Goal: Book appointment/travel/reservation

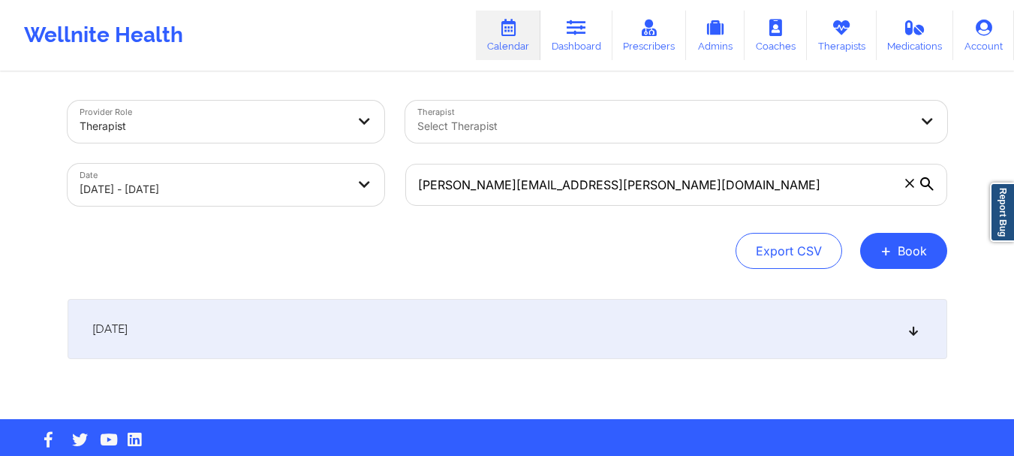
click at [916, 185] on span at bounding box center [910, 183] width 15 height 15
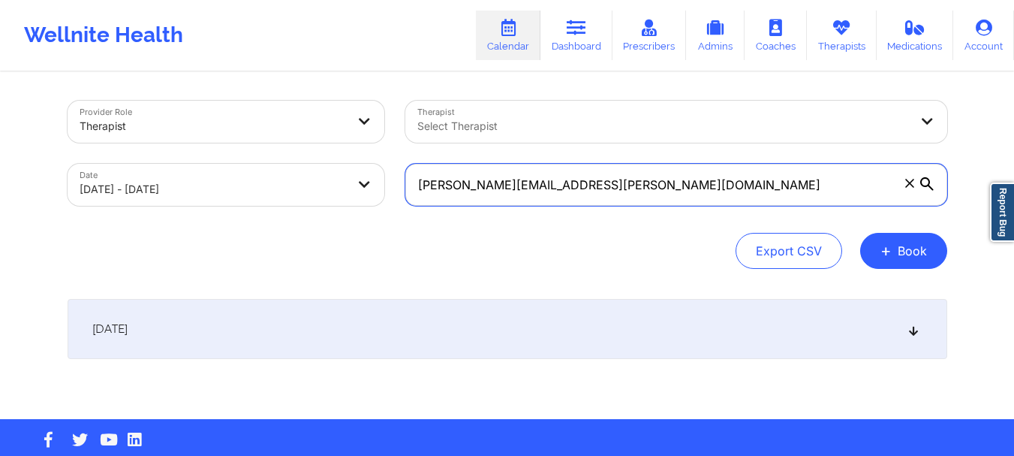
click at [916, 185] on input "[PERSON_NAME][EMAIL_ADDRESS][PERSON_NAME][DOMAIN_NAME]" at bounding box center [676, 185] width 542 height 42
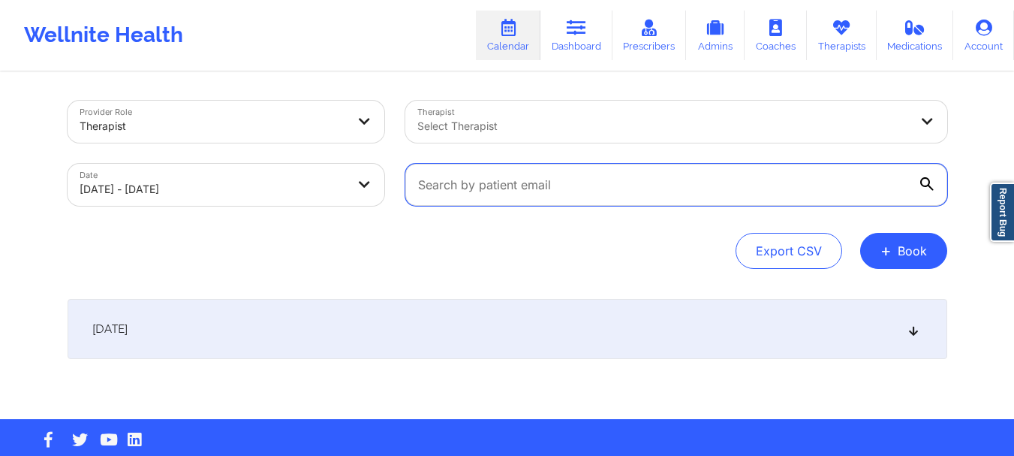
paste input "[PHONE_NUMBER]"
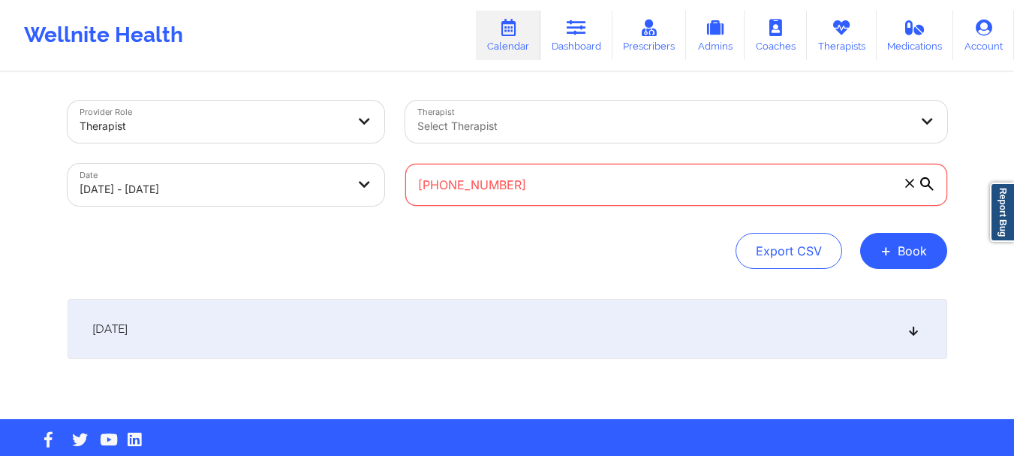
type input "[PHONE_NUMBER]"
click at [545, 194] on input "[PHONE_NUMBER]" at bounding box center [676, 185] width 542 height 42
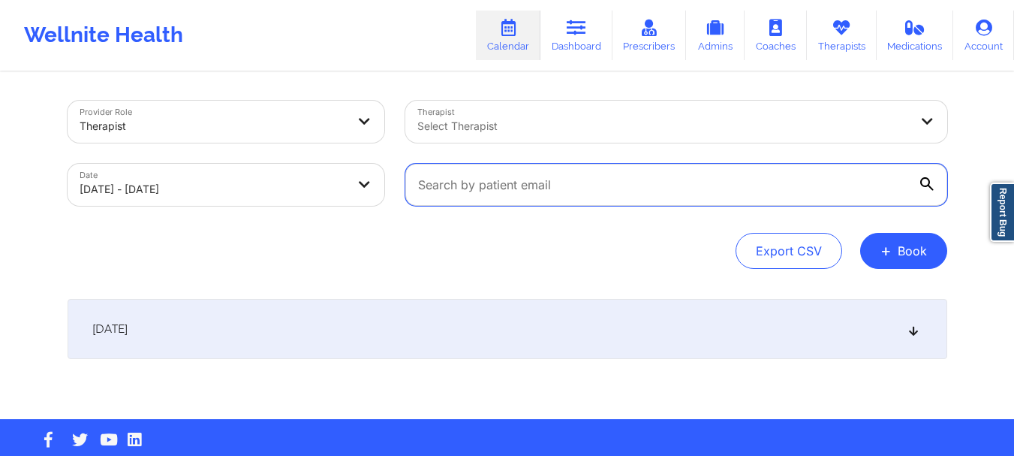
paste input "[EMAIL_ADDRESS][DOMAIN_NAME]"
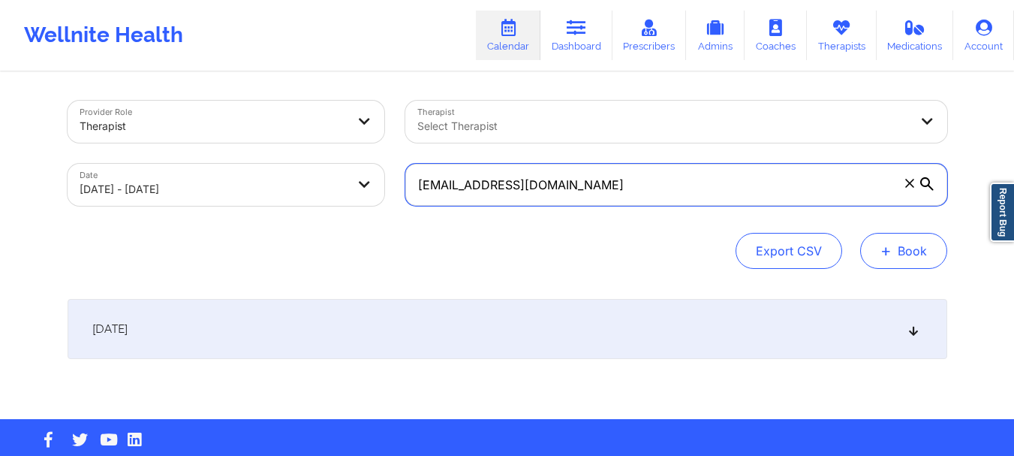
type input "[EMAIL_ADDRESS][DOMAIN_NAME]"
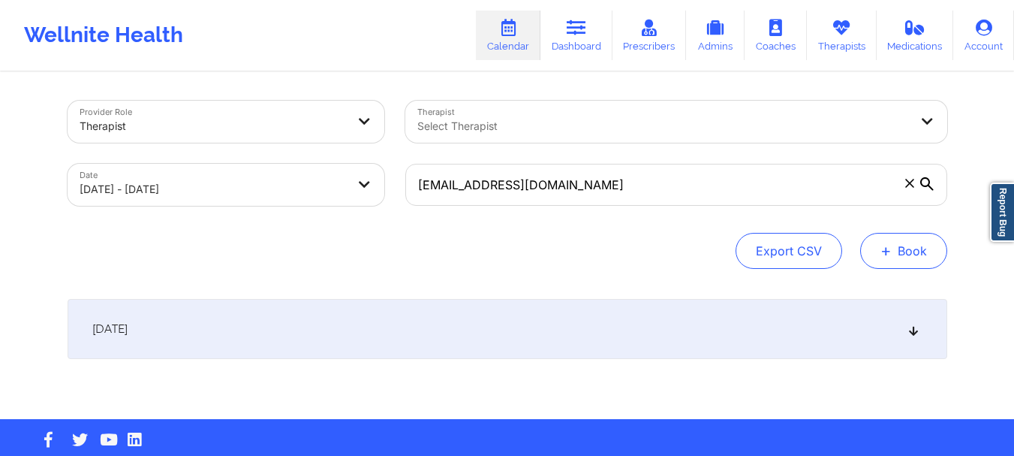
click at [897, 241] on button "+ Book" at bounding box center [904, 251] width 87 height 36
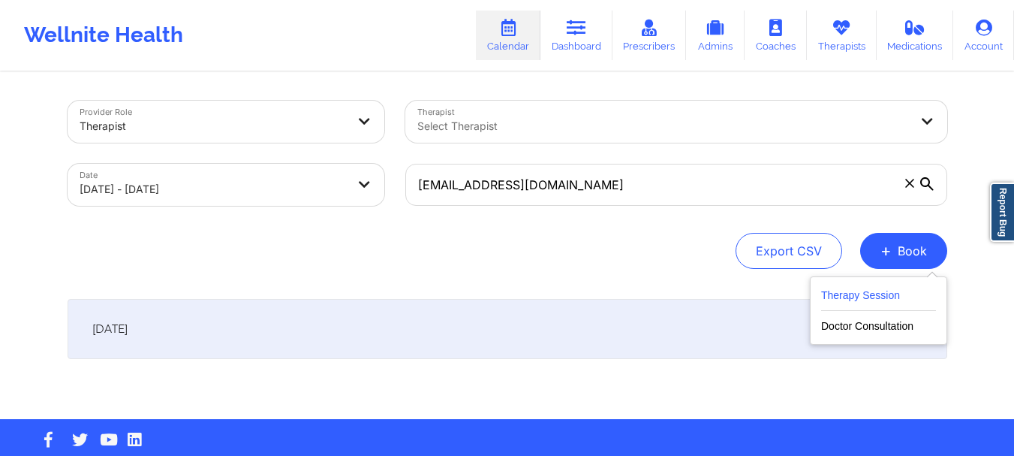
click at [883, 289] on button "Therapy Session" at bounding box center [878, 298] width 115 height 25
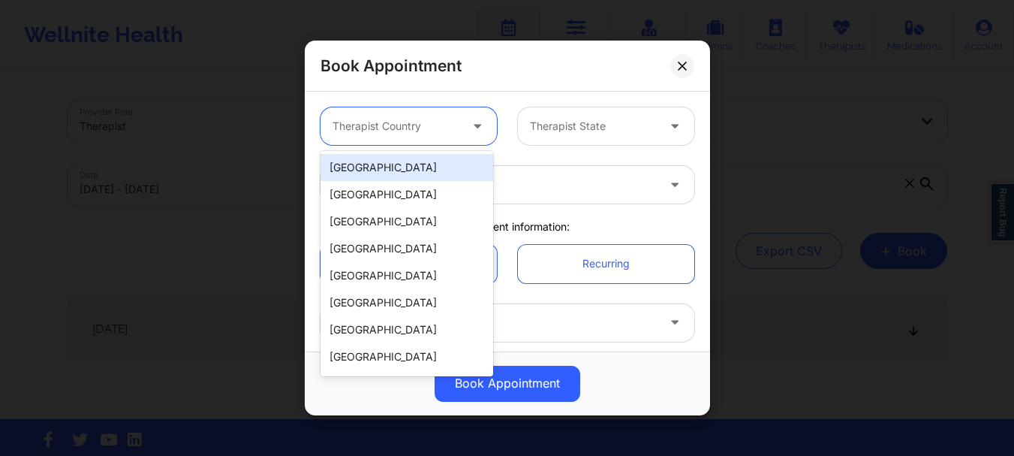
click at [444, 125] on div at bounding box center [396, 126] width 127 height 18
click at [372, 177] on div "[GEOGRAPHIC_DATA]" at bounding box center [407, 167] width 173 height 27
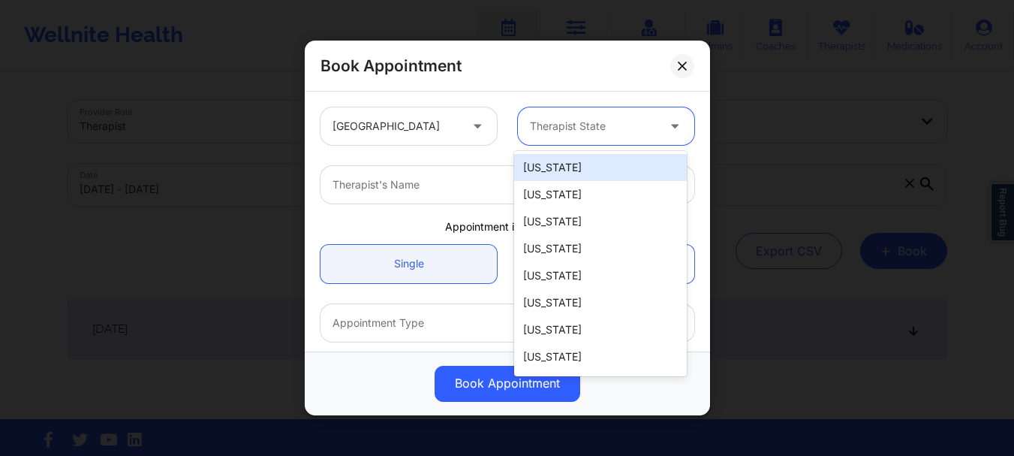
click at [574, 128] on div at bounding box center [593, 126] width 127 height 18
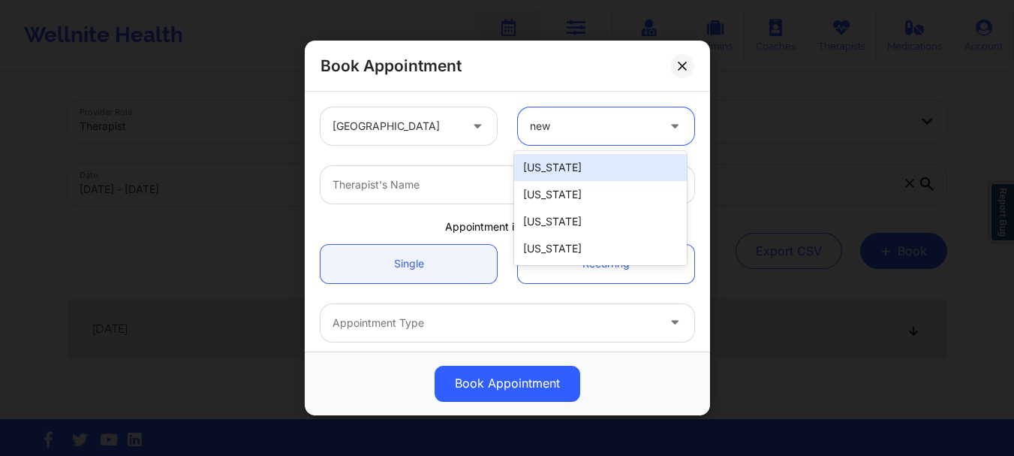
type input "new y"
click at [571, 159] on div "[US_STATE]" at bounding box center [600, 167] width 173 height 27
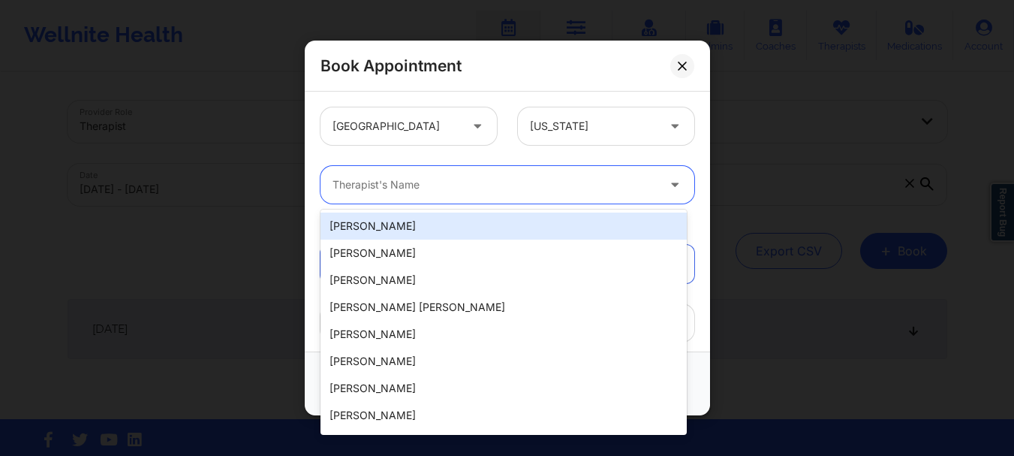
click at [526, 193] on div at bounding box center [495, 185] width 324 height 18
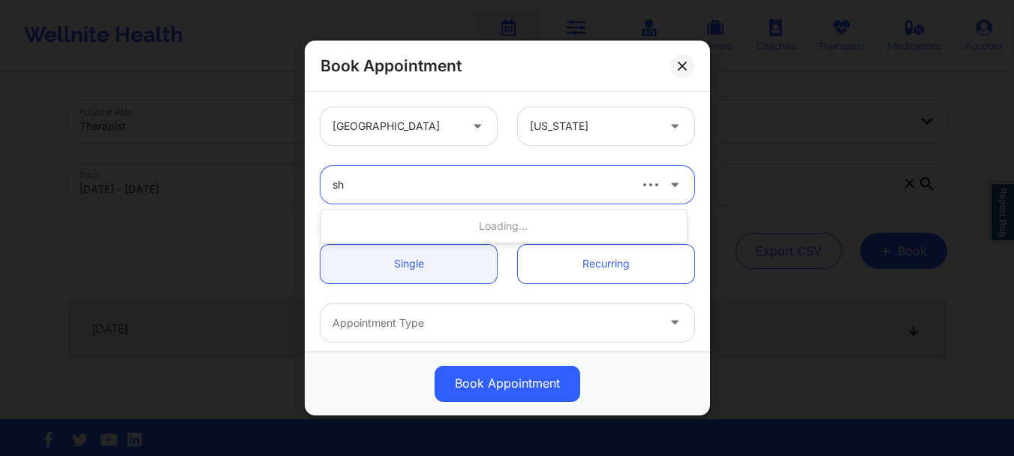
type input "s"
type input "[PERSON_NAME]"
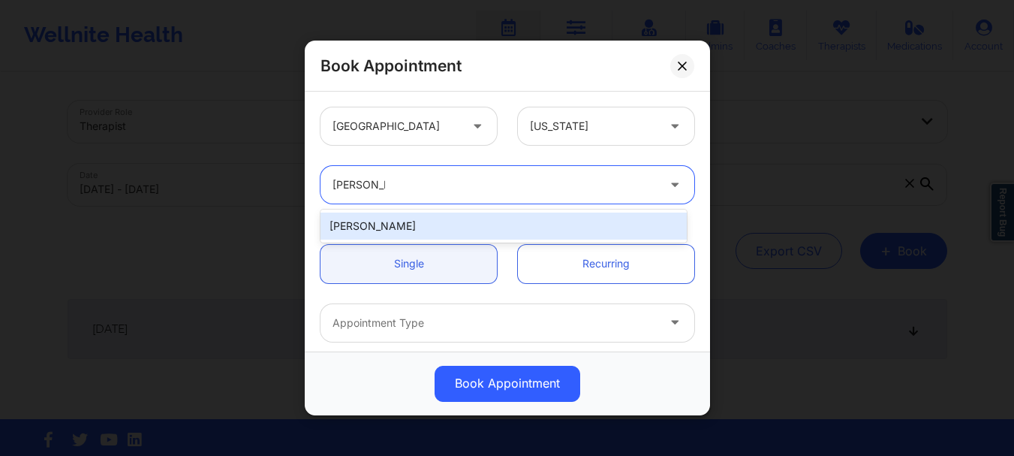
click at [387, 227] on div "[PERSON_NAME]" at bounding box center [504, 225] width 366 height 27
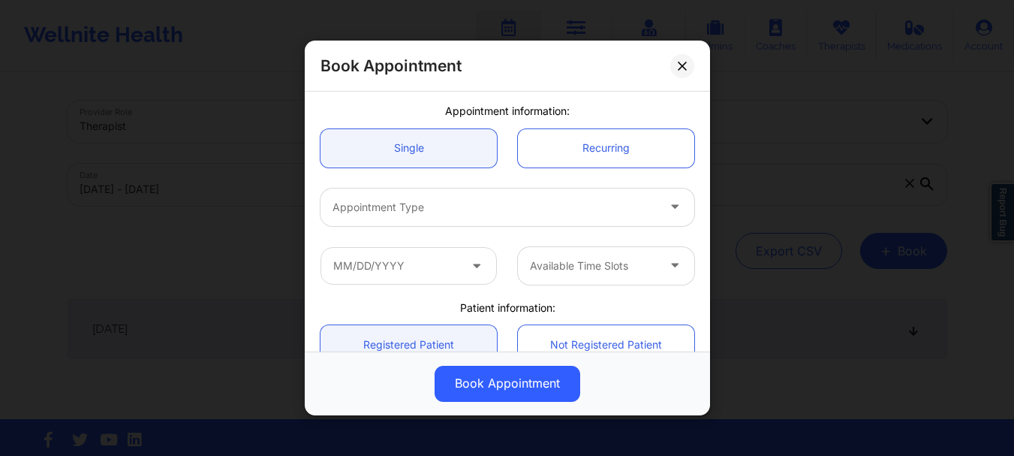
scroll to position [176, 0]
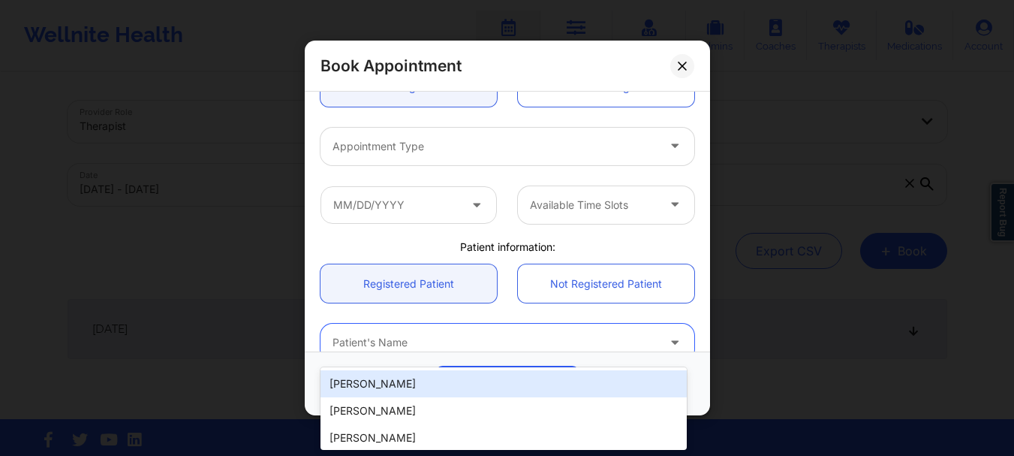
click at [396, 340] on div at bounding box center [495, 343] width 324 height 18
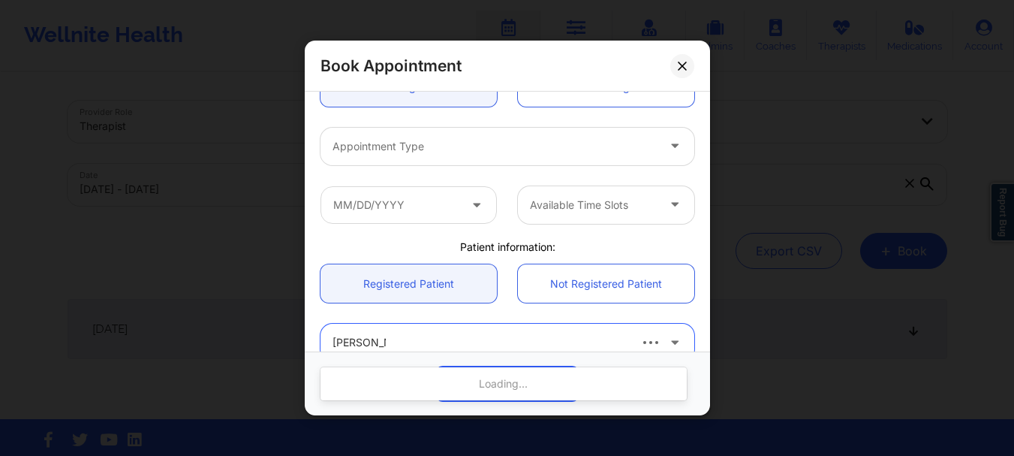
type input "[PERSON_NAME]"
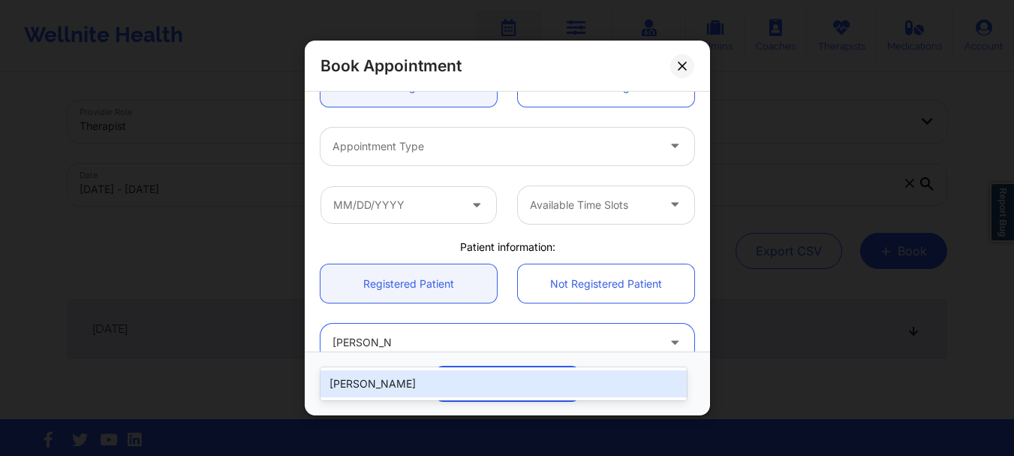
click at [387, 375] on div "[PERSON_NAME]" at bounding box center [504, 383] width 366 height 27
type input "[EMAIL_ADDRESS][DOMAIN_NAME]"
type input "[PHONE_NUMBER]"
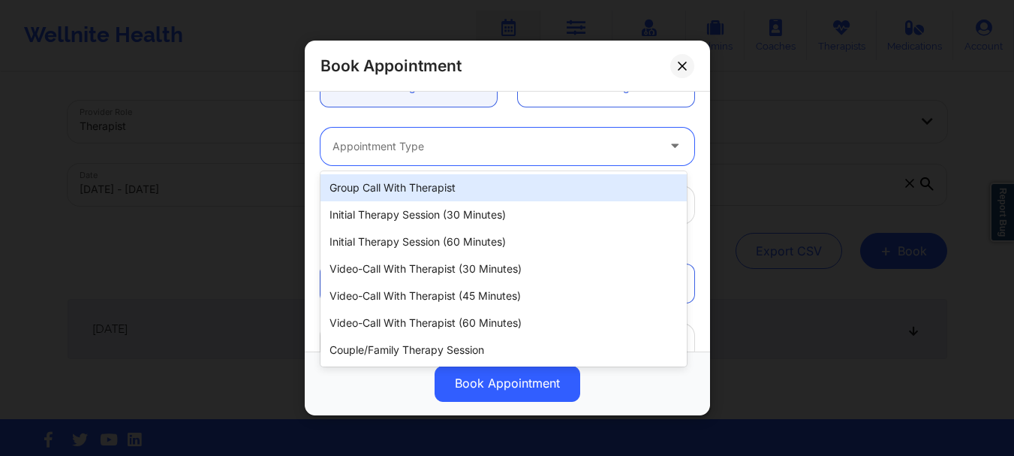
click at [394, 156] on div "Appointment Type" at bounding box center [490, 147] width 338 height 38
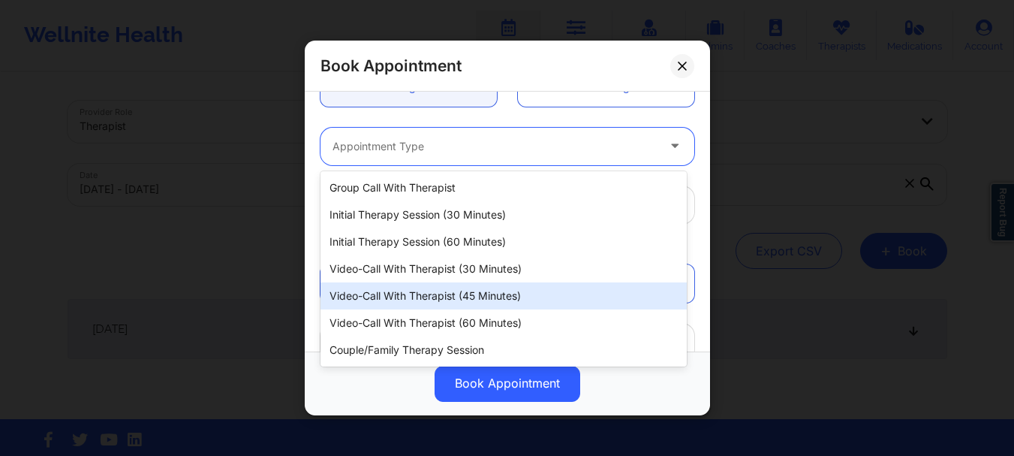
click at [482, 298] on div "Video-Call with Therapist (45 minutes)" at bounding box center [504, 295] width 366 height 27
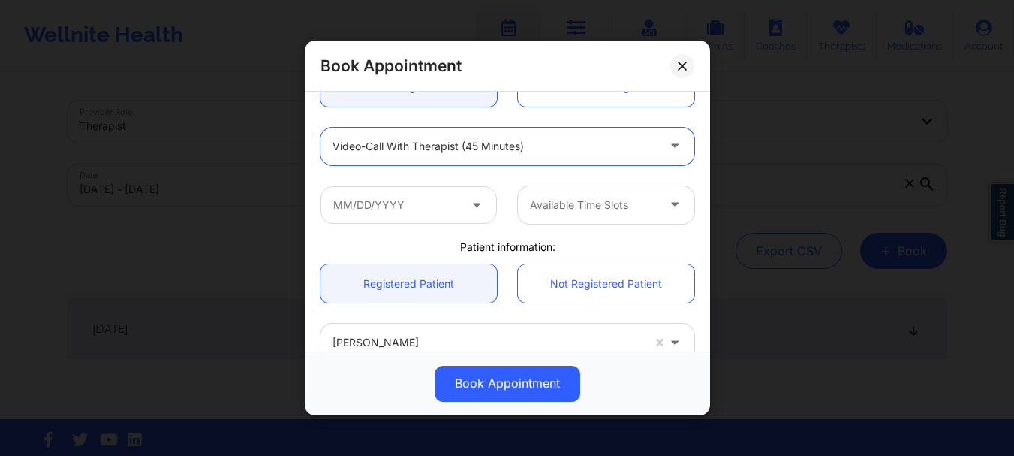
click at [414, 159] on div "Video-Call with Therapist (45 minutes)" at bounding box center [495, 147] width 324 height 38
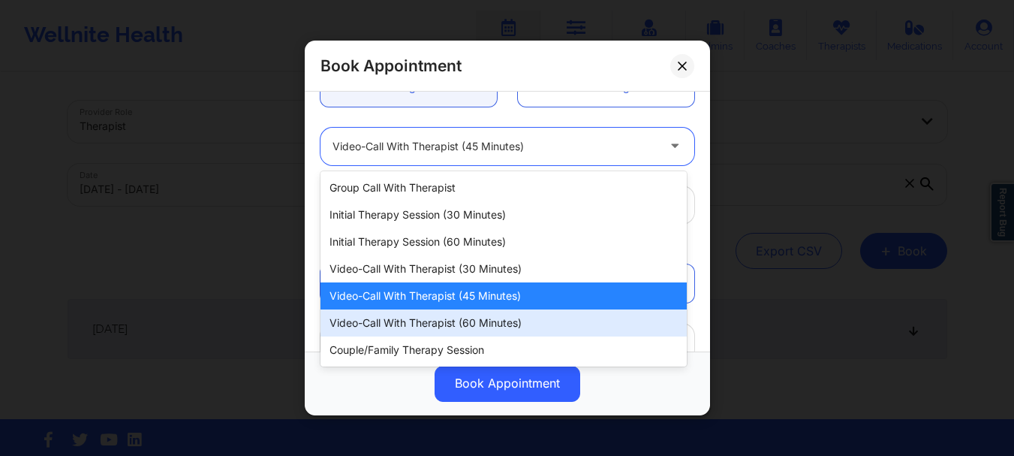
click at [409, 322] on div "Video-Call with Therapist (60 minutes)" at bounding box center [504, 322] width 366 height 27
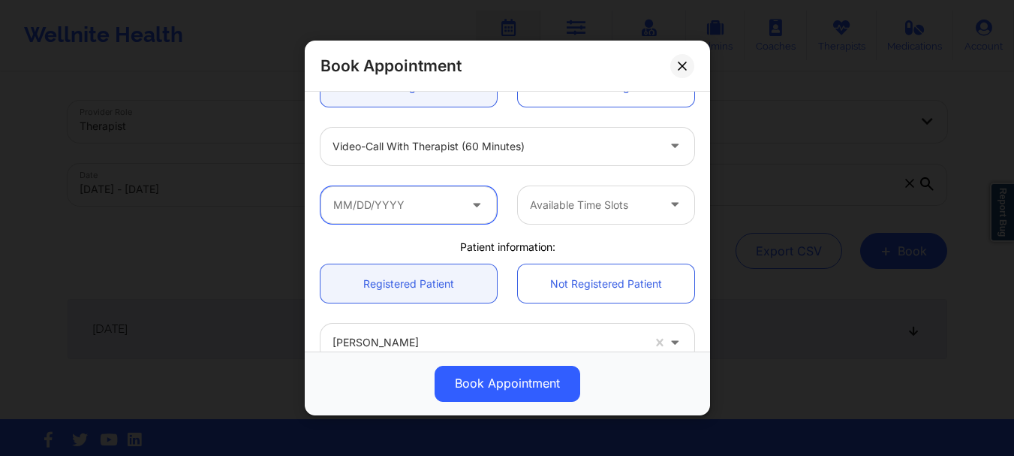
click at [463, 197] on input "text" at bounding box center [409, 205] width 176 height 38
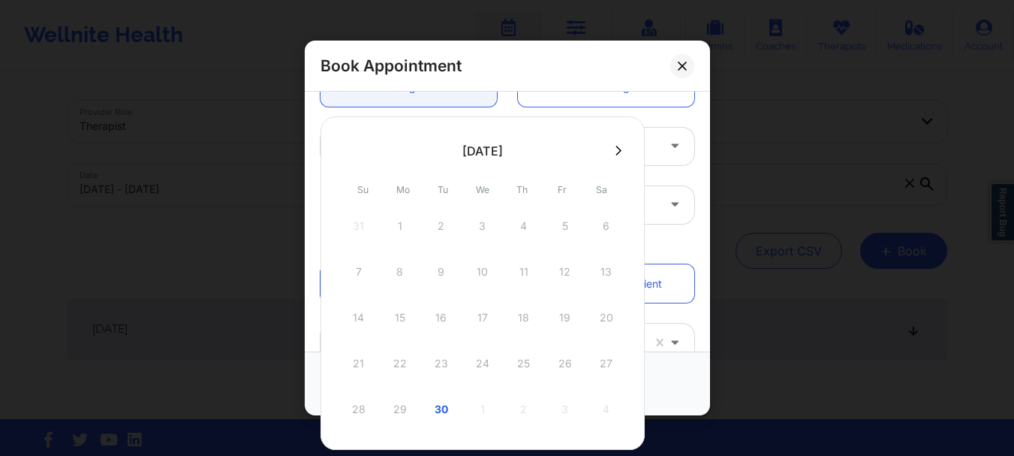
click at [622, 154] on icon at bounding box center [619, 150] width 6 height 11
click at [562, 238] on div "3" at bounding box center [566, 226] width 38 height 42
type input "[DATE]"
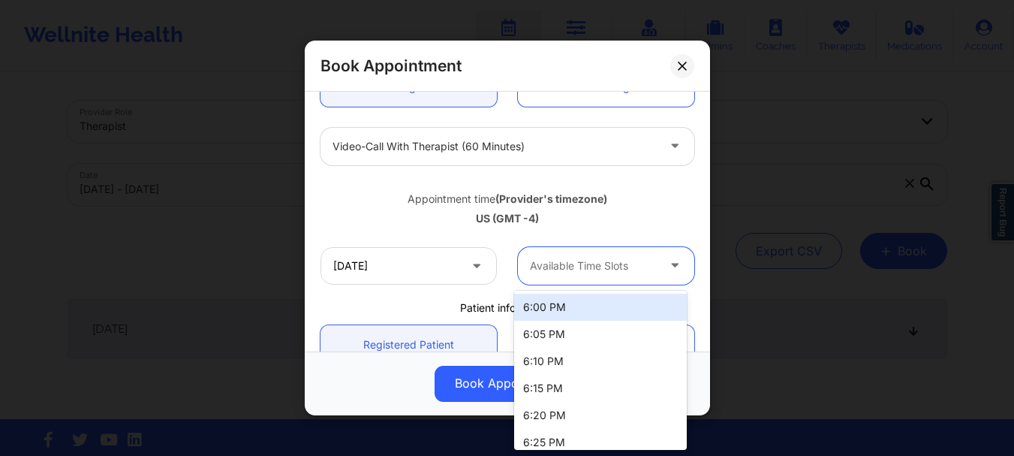
click at [535, 261] on div at bounding box center [593, 266] width 127 height 18
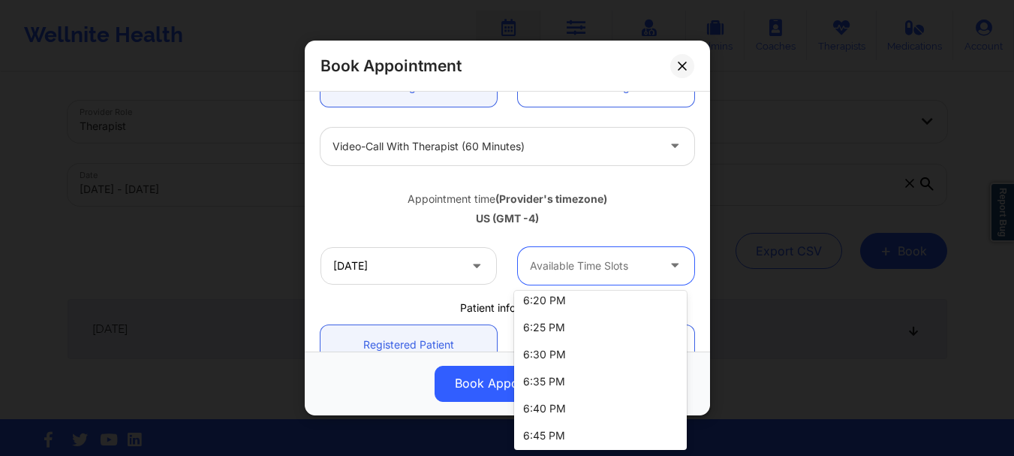
scroll to position [119, 0]
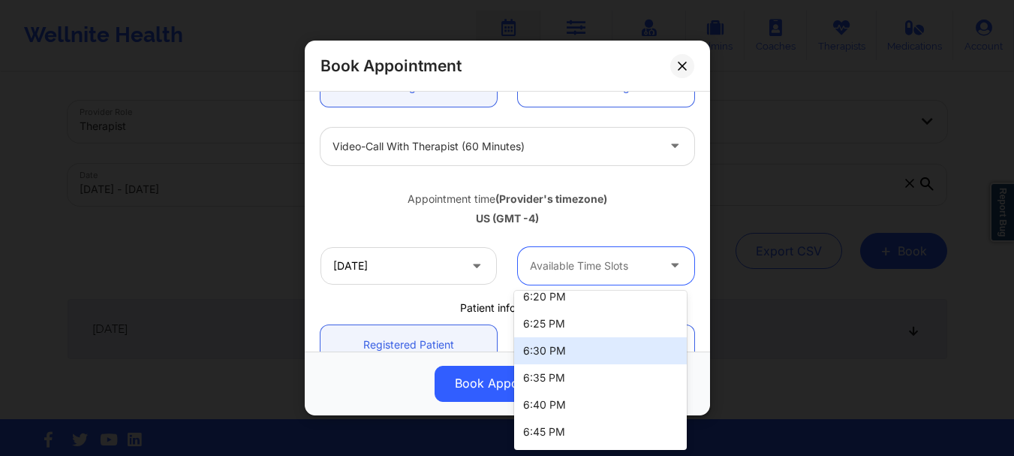
click at [618, 341] on div "6:30 PM" at bounding box center [600, 350] width 173 height 27
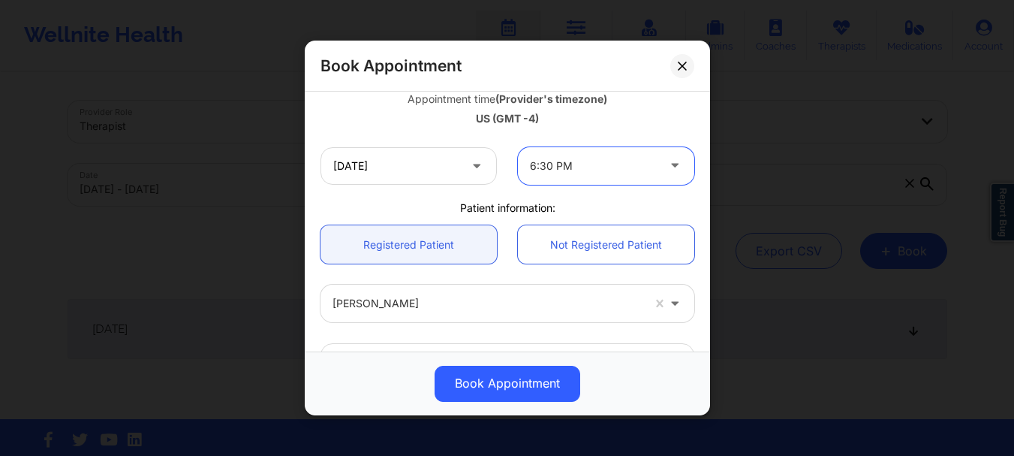
scroll to position [279, 0]
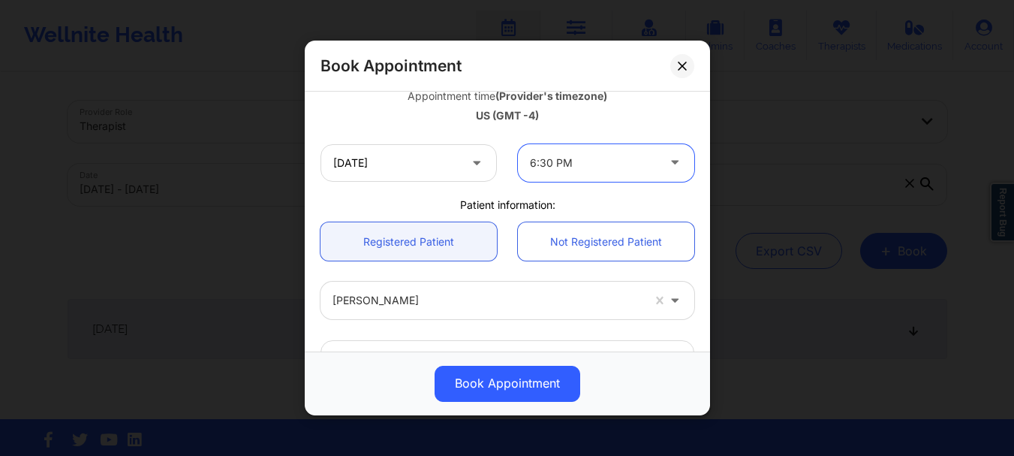
click at [555, 160] on div at bounding box center [593, 163] width 127 height 18
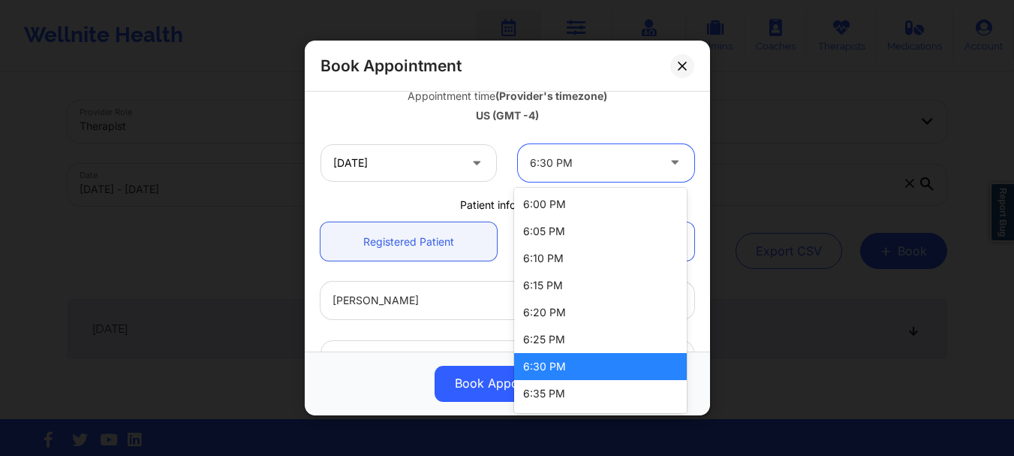
click at [555, 160] on div at bounding box center [593, 163] width 127 height 18
click at [548, 154] on div at bounding box center [593, 163] width 127 height 18
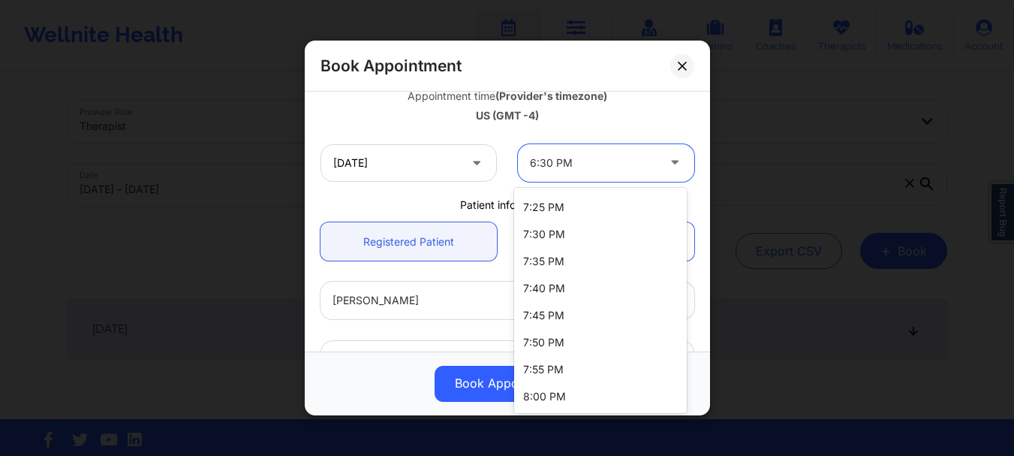
scroll to position [0, 0]
